Goal: Information Seeking & Learning: Find specific page/section

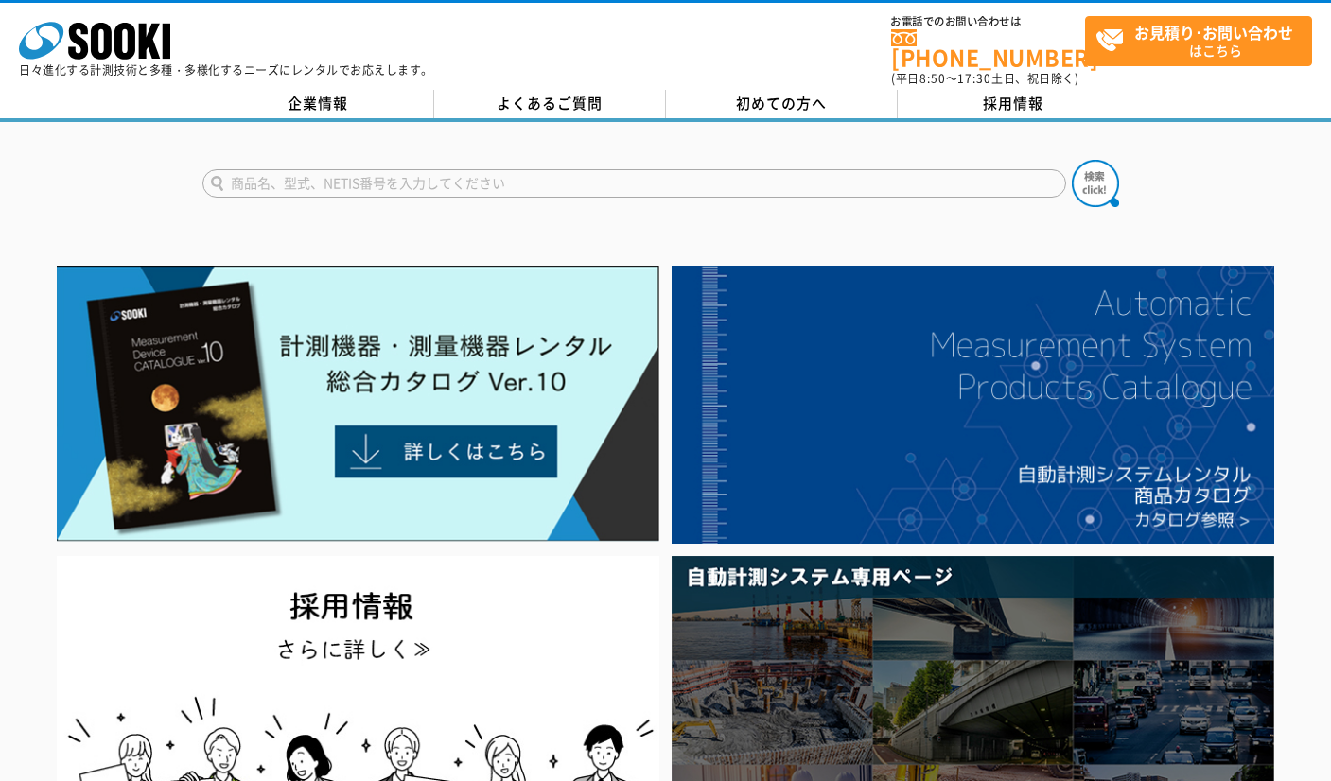
click at [499, 169] on input "text" at bounding box center [634, 183] width 864 height 28
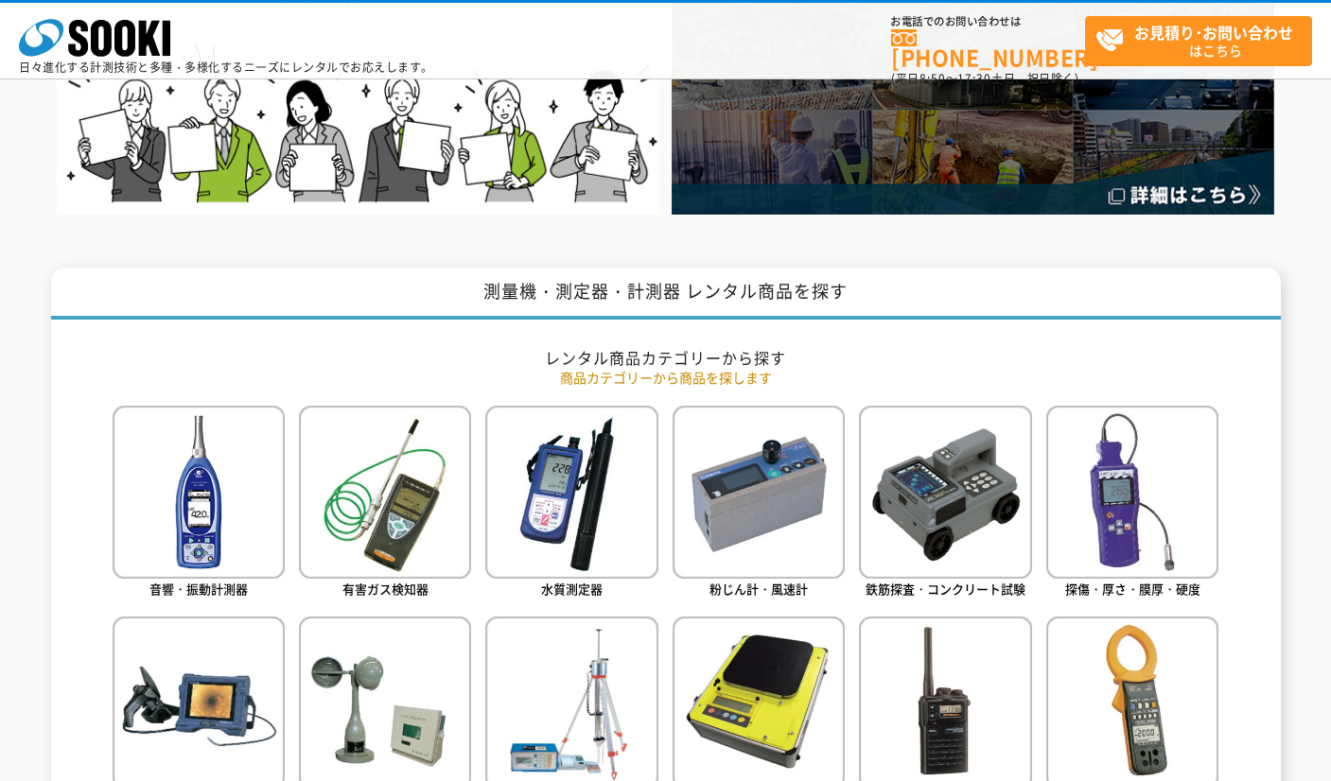
scroll to position [851, 0]
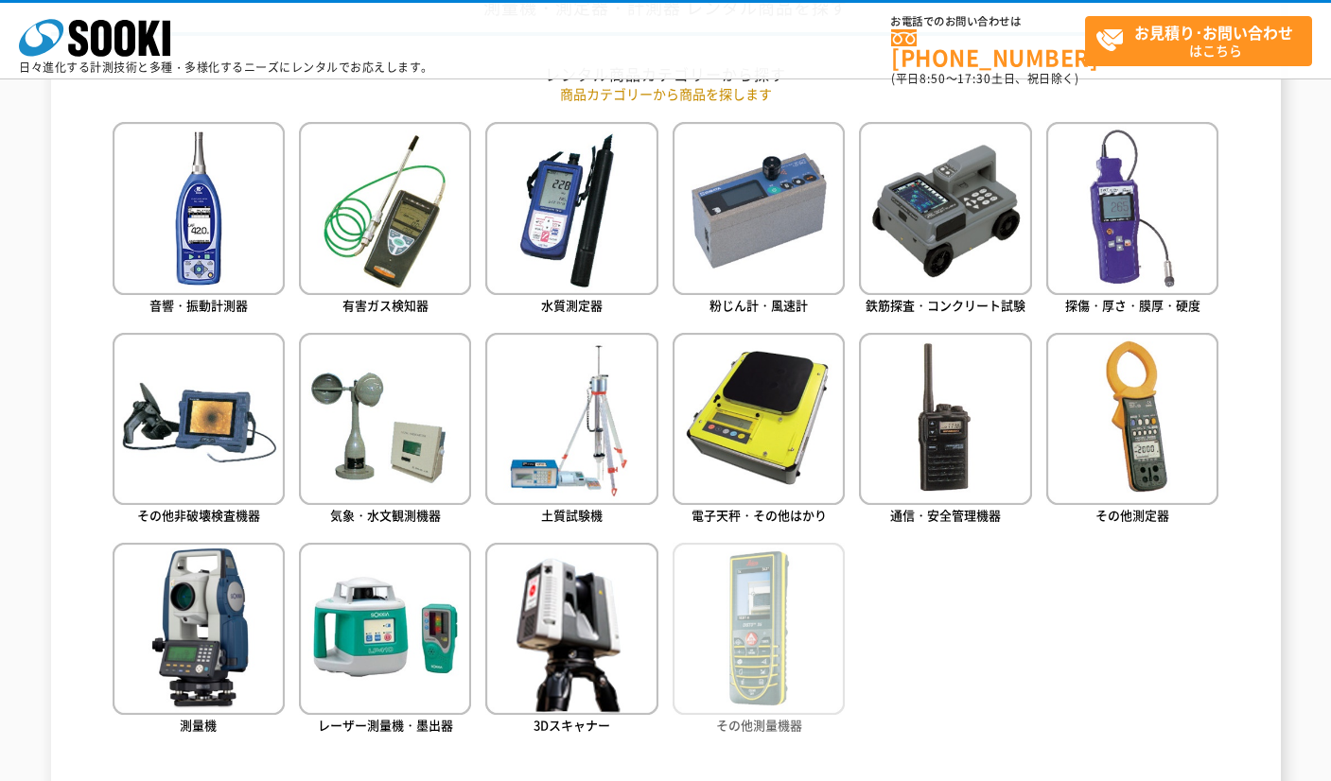
type input "商品名、型式、NETIS番号を入力してください"
click at [770, 606] on img at bounding box center [759, 629] width 172 height 172
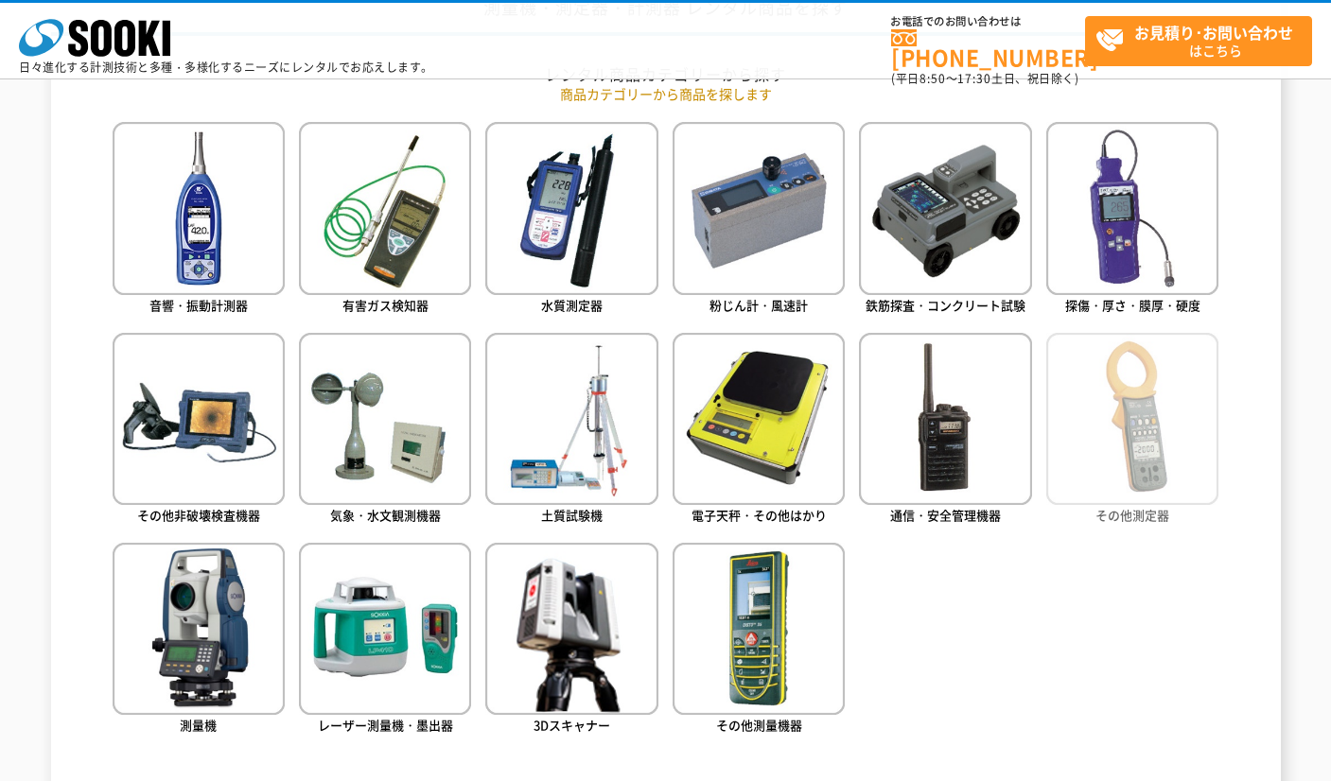
click at [1137, 431] on img at bounding box center [1132, 419] width 172 height 172
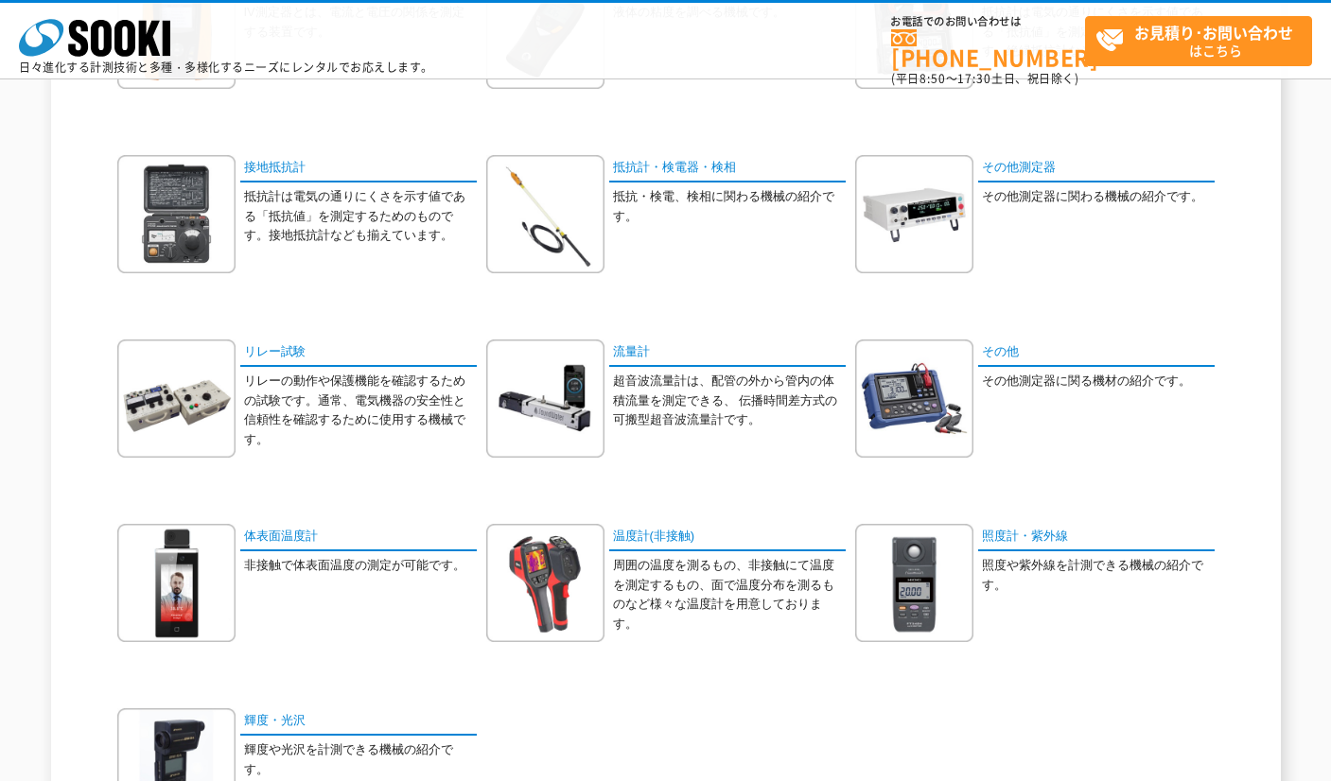
scroll to position [757, 0]
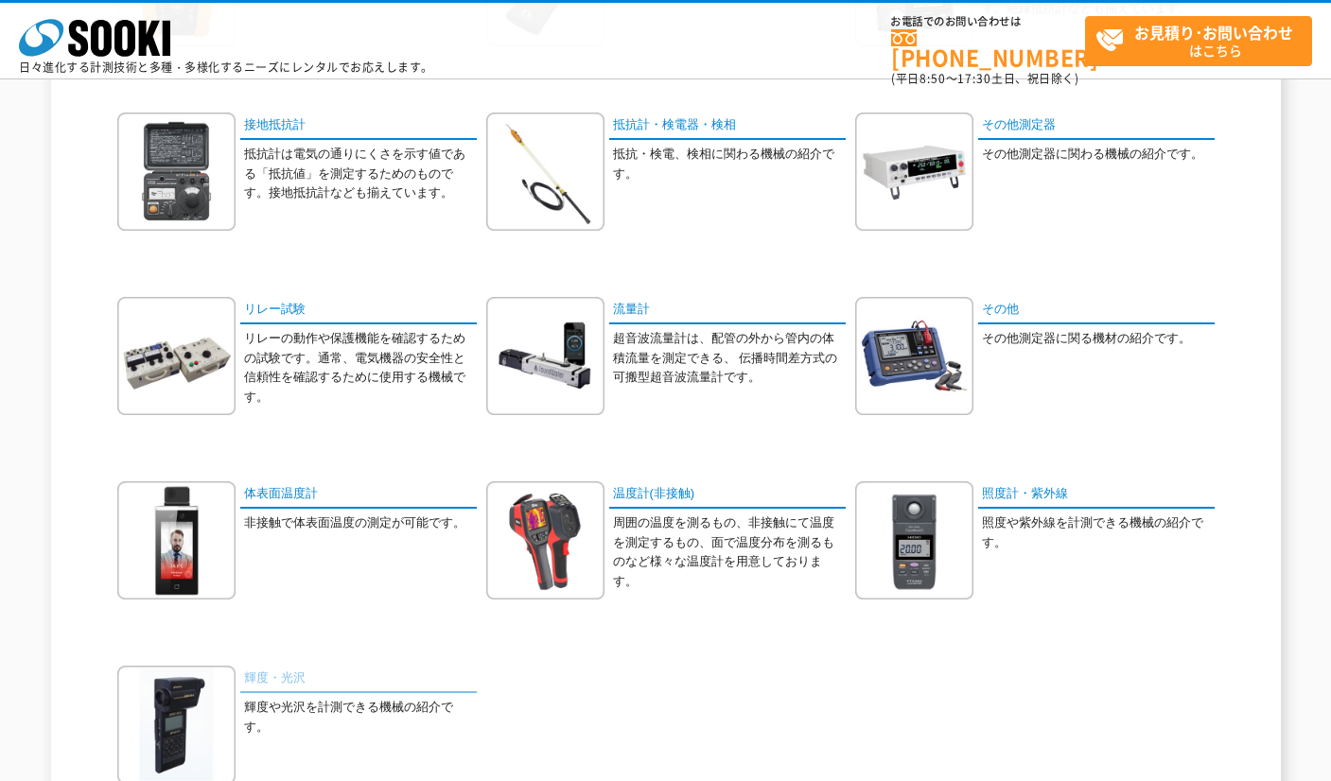
click at [287, 673] on link "輝度・光沢" at bounding box center [358, 679] width 236 height 27
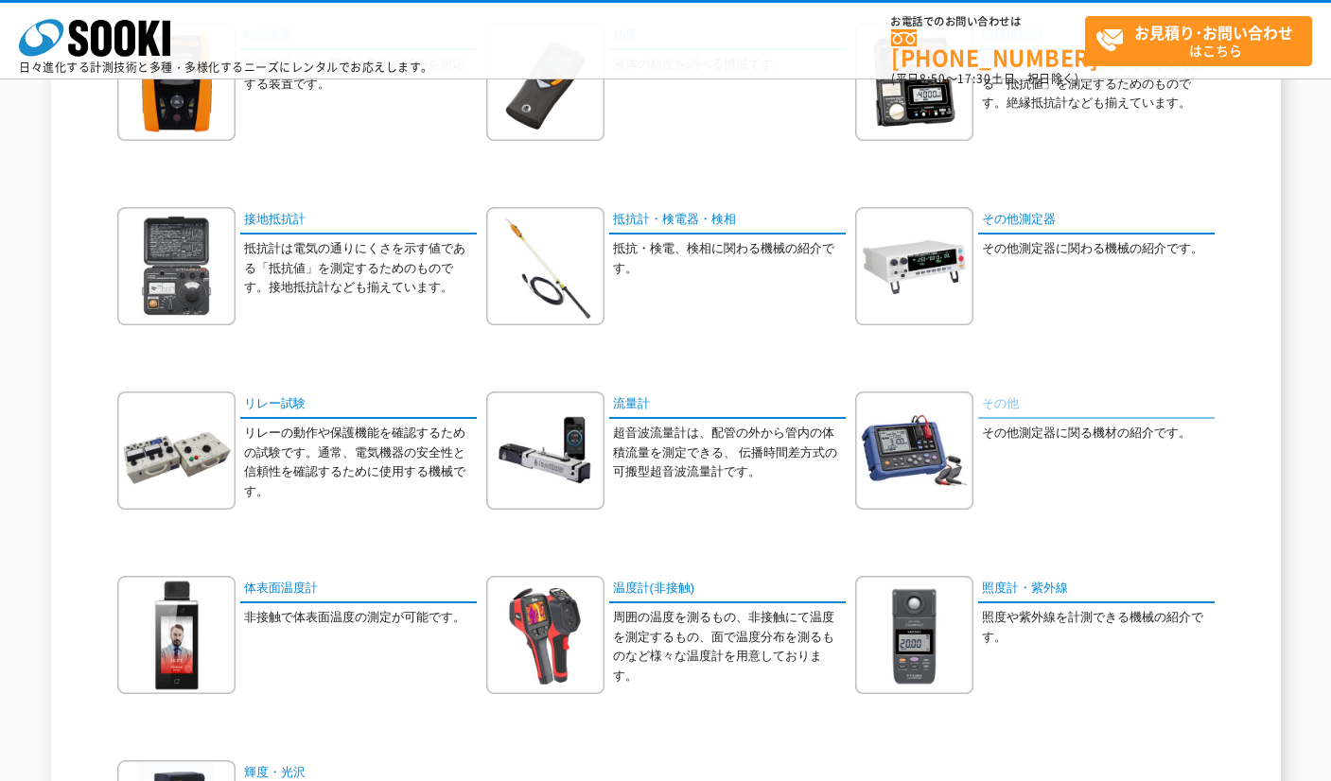
click at [1003, 416] on link "その他" at bounding box center [1096, 405] width 236 height 27
click at [988, 402] on link "その他" at bounding box center [1096, 405] width 236 height 27
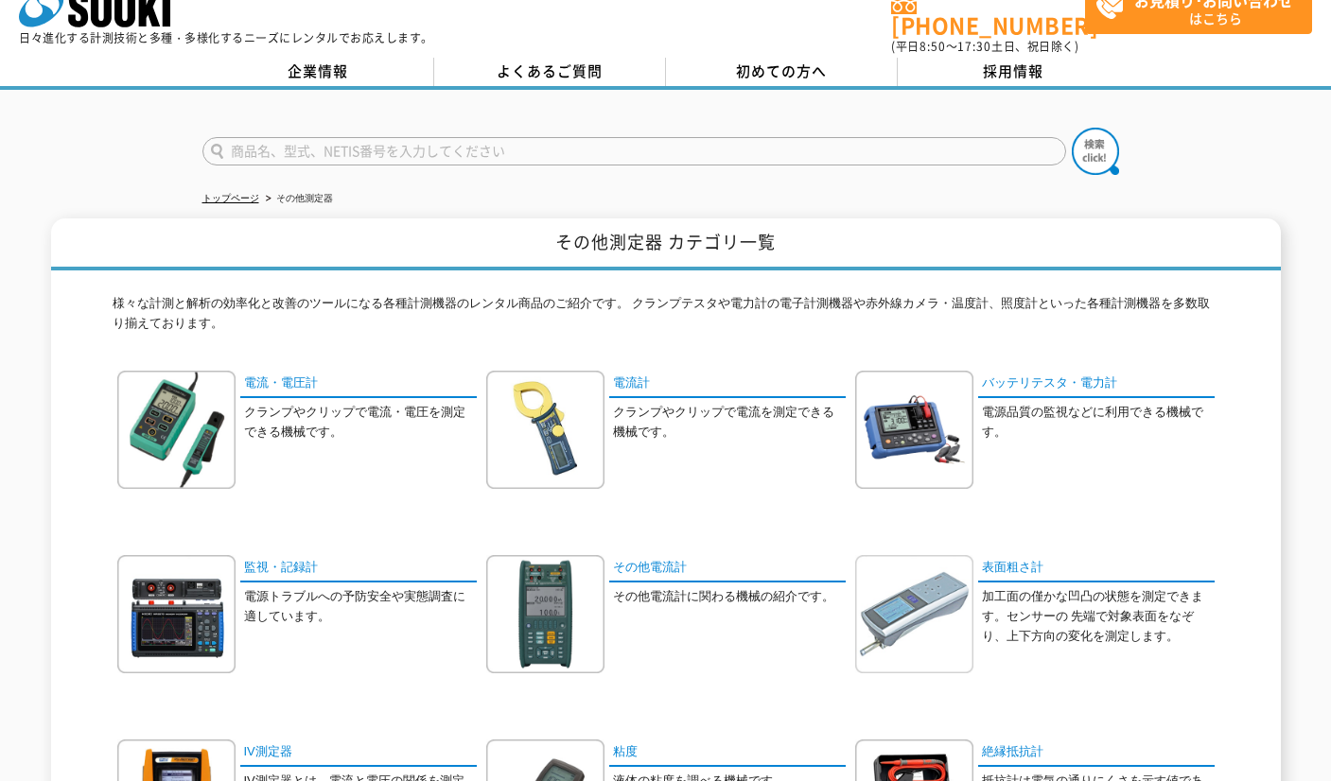
scroll to position [0, 0]
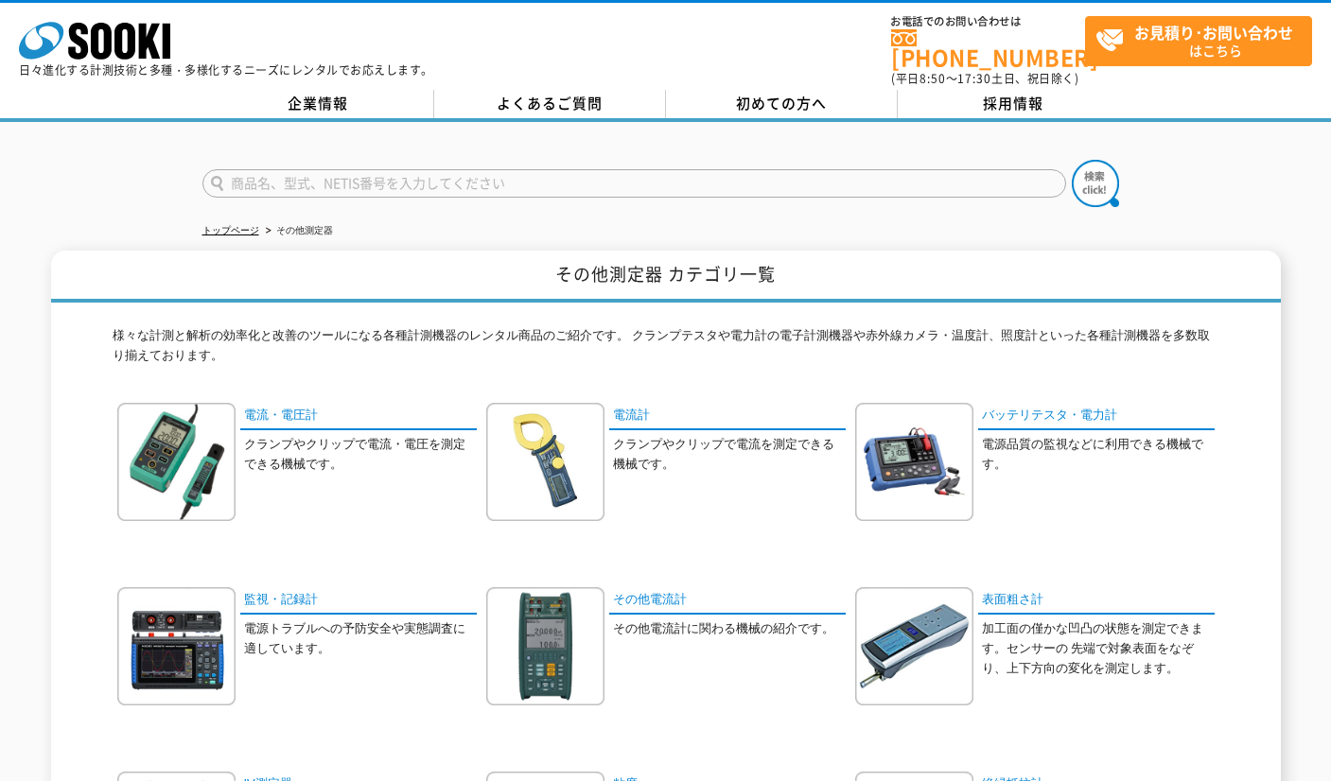
click at [314, 169] on input "text" at bounding box center [634, 183] width 864 height 28
type input "表面濃度"
click at [1072, 160] on button at bounding box center [1095, 183] width 47 height 47
